Goal: Entertainment & Leisure: Consume media (video, audio)

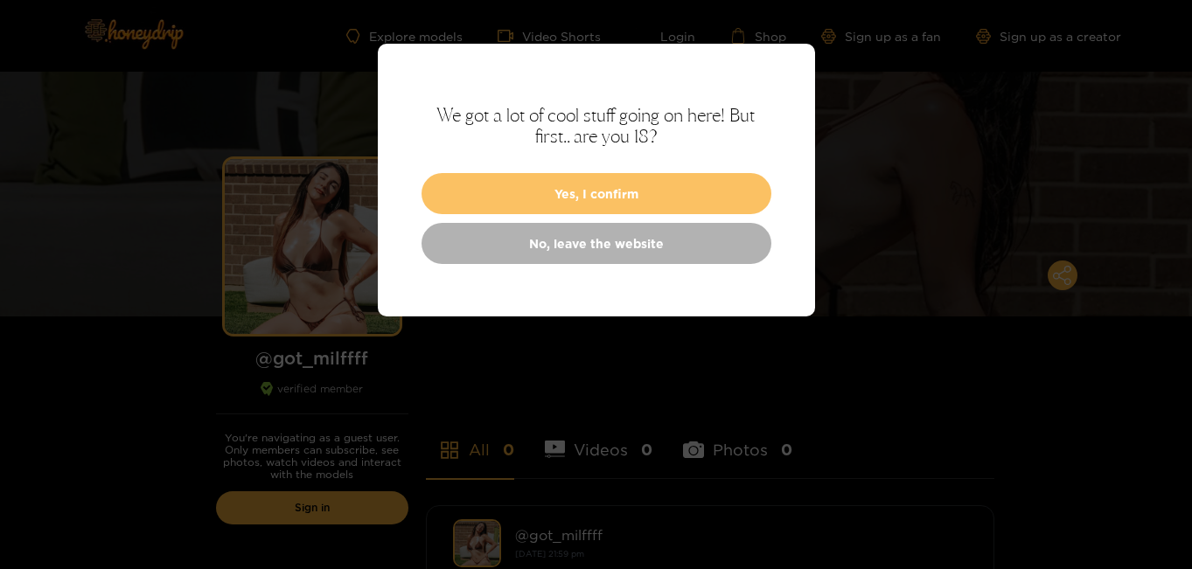
click at [627, 192] on button "Yes, I confirm" at bounding box center [596, 193] width 350 height 41
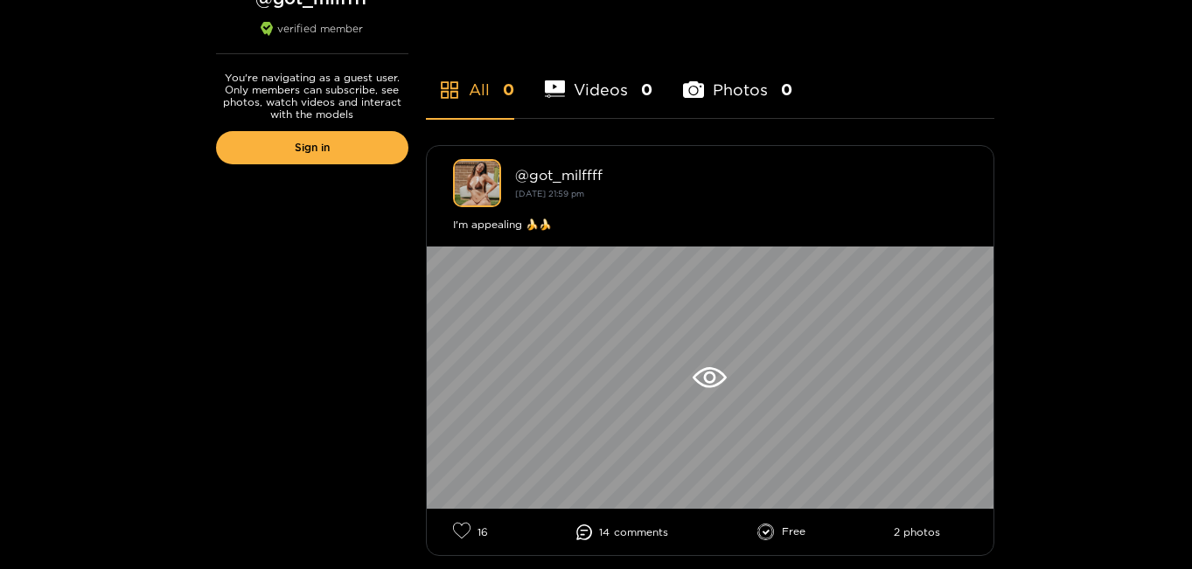
scroll to position [525, 0]
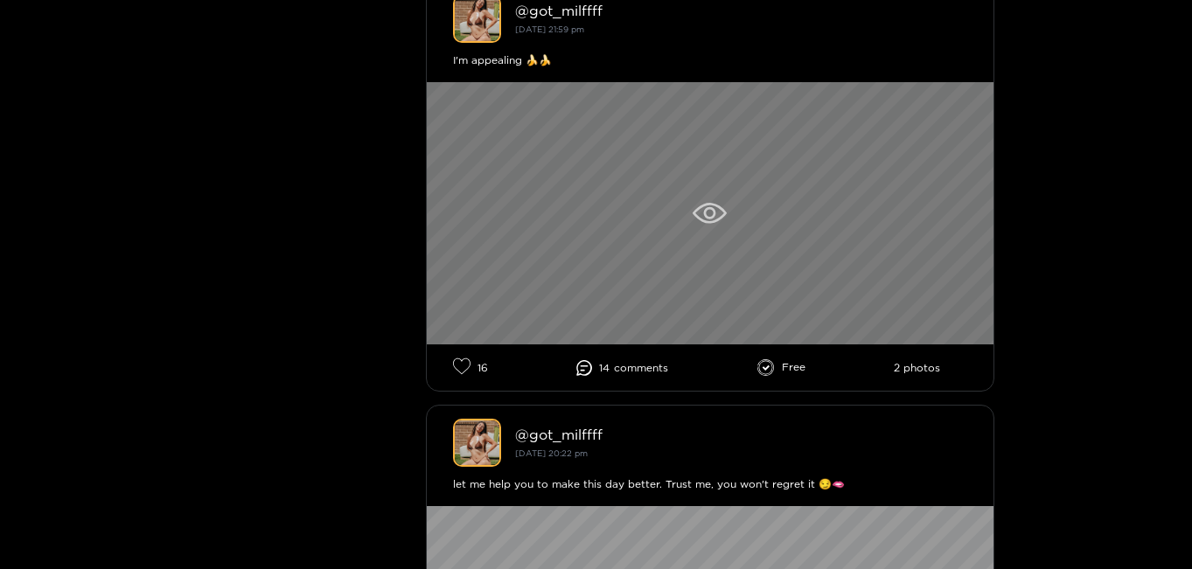
click at [702, 212] on icon at bounding box center [710, 213] width 34 height 21
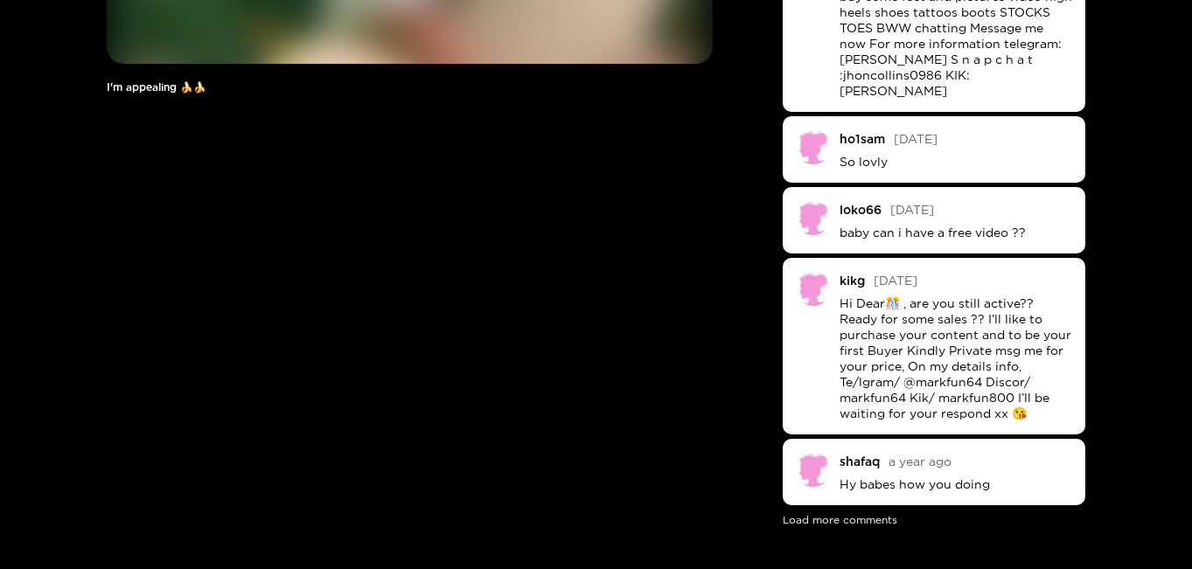
scroll to position [350, 0]
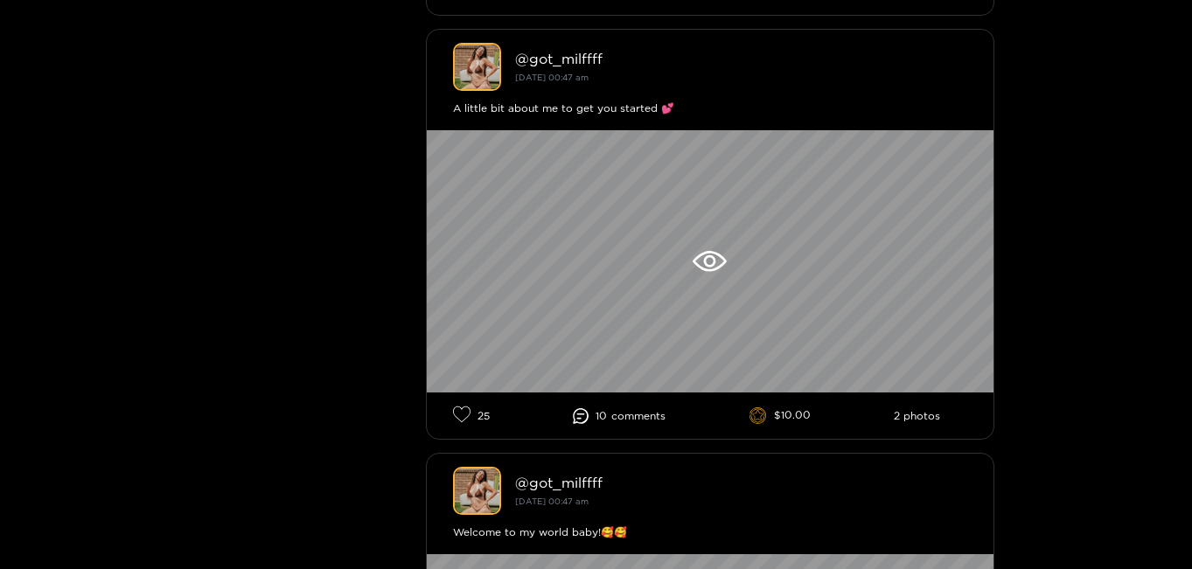
scroll to position [2671, 0]
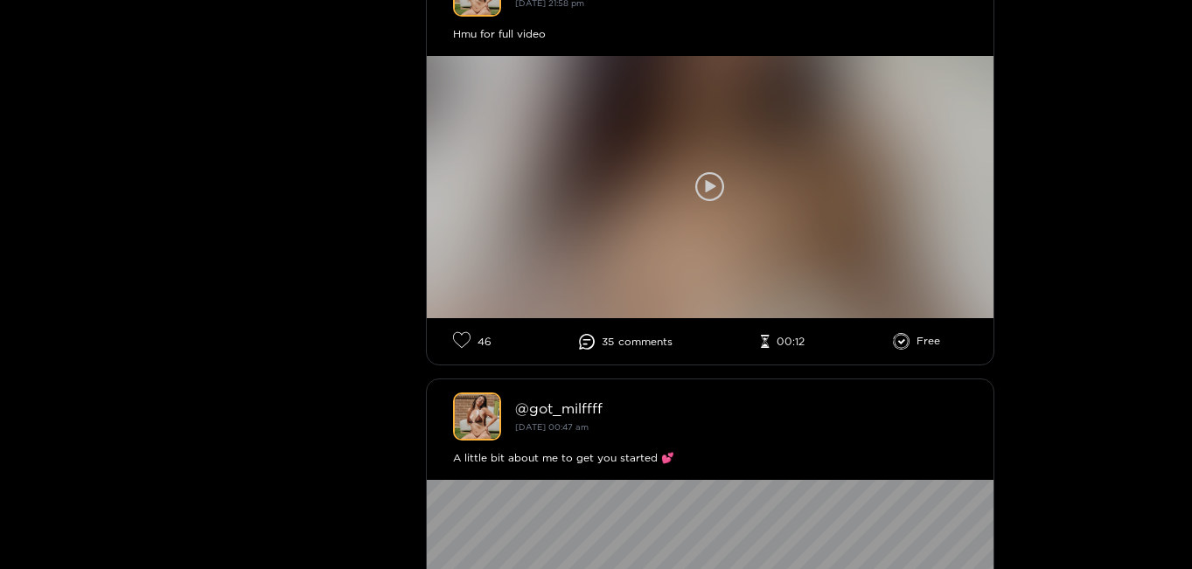
click at [718, 185] on icon at bounding box center [710, 187] width 30 height 30
